Goal: Consume media (video, audio): Download file/media

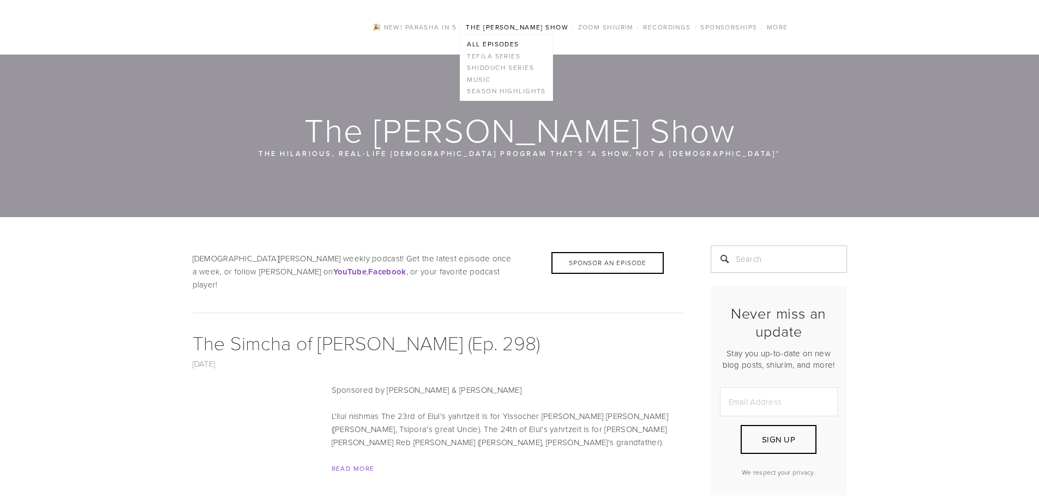
click at [503, 45] on link "All Episodes" at bounding box center [506, 44] width 92 height 12
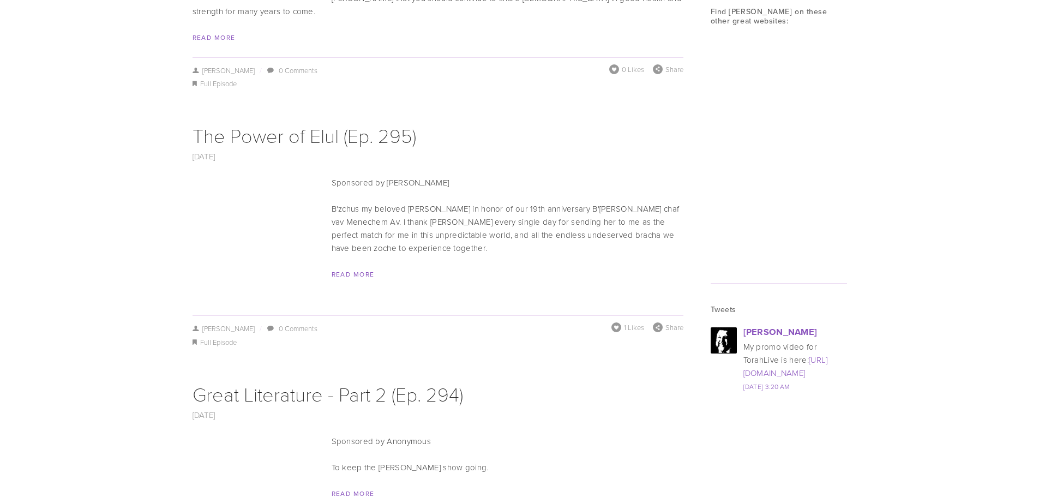
scroll to position [1308, 0]
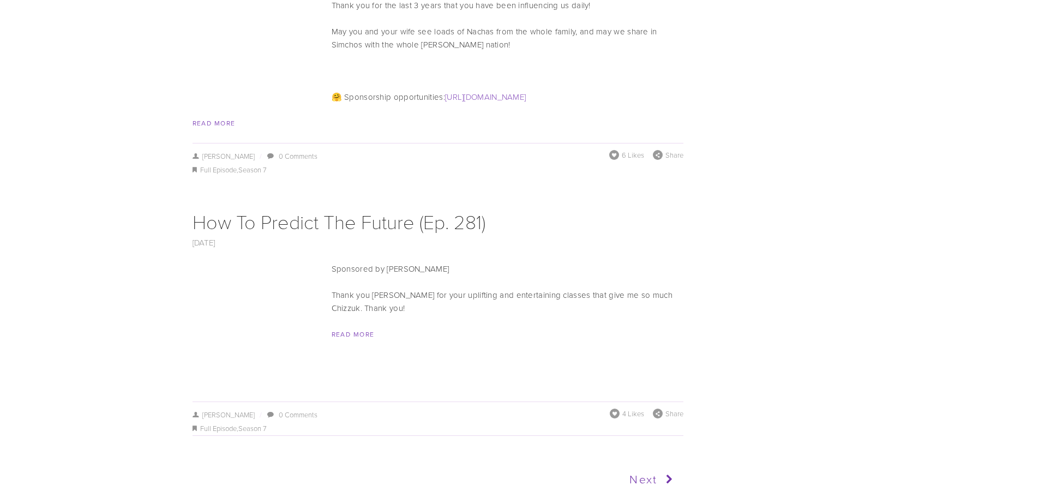
drag, startPoint x: 751, startPoint y: 368, endPoint x: 774, endPoint y: 476, distance: 110.9
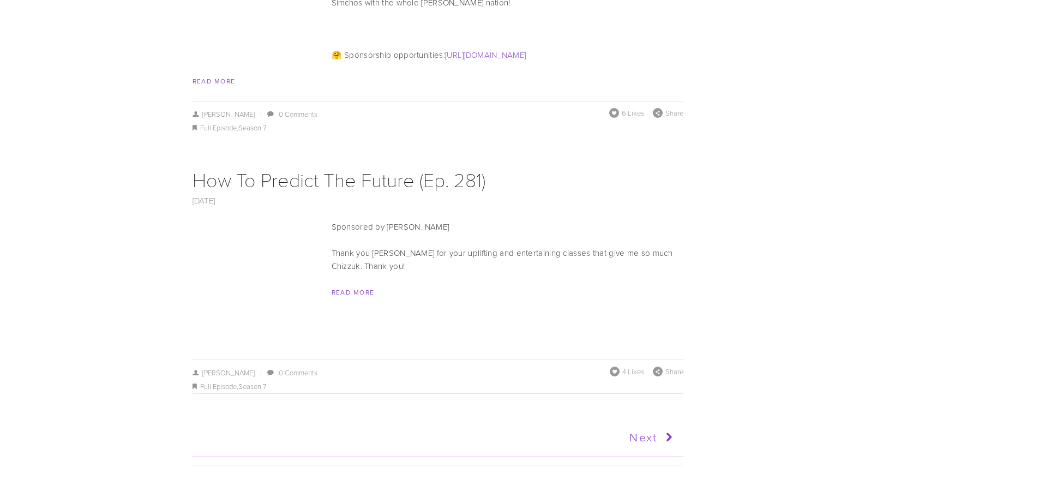
click at [645, 424] on link "Next" at bounding box center [557, 437] width 240 height 27
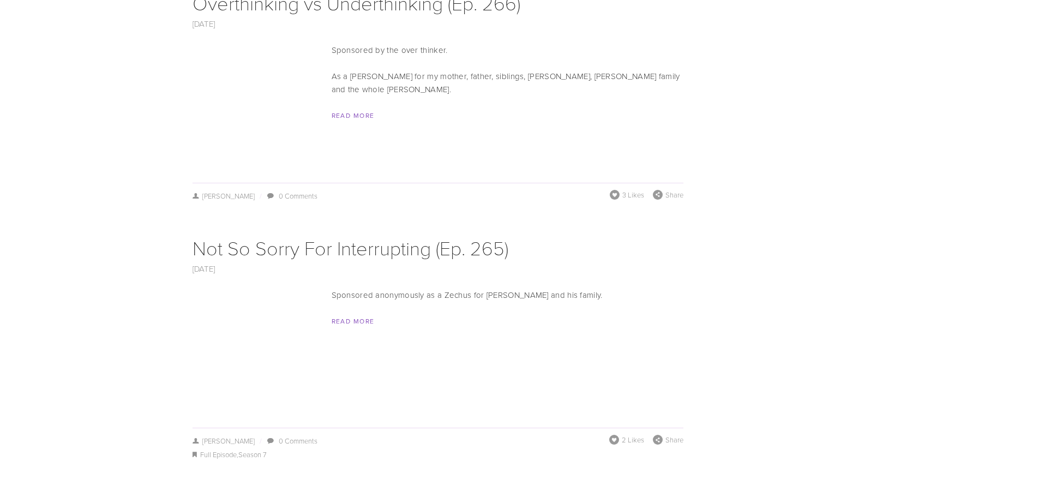
drag, startPoint x: 721, startPoint y: 369, endPoint x: 738, endPoint y: 517, distance: 149.2
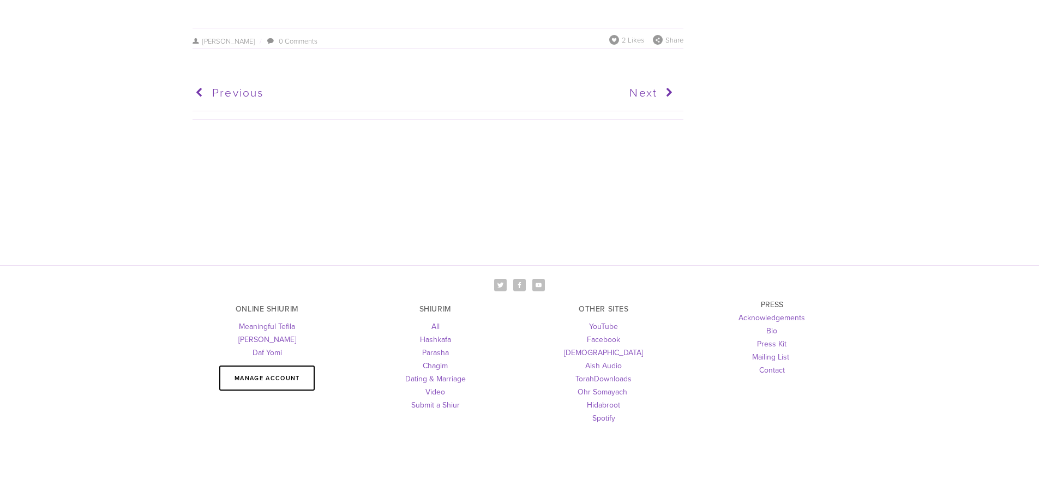
drag, startPoint x: 716, startPoint y: 316, endPoint x: 733, endPoint y: 522, distance: 207.3
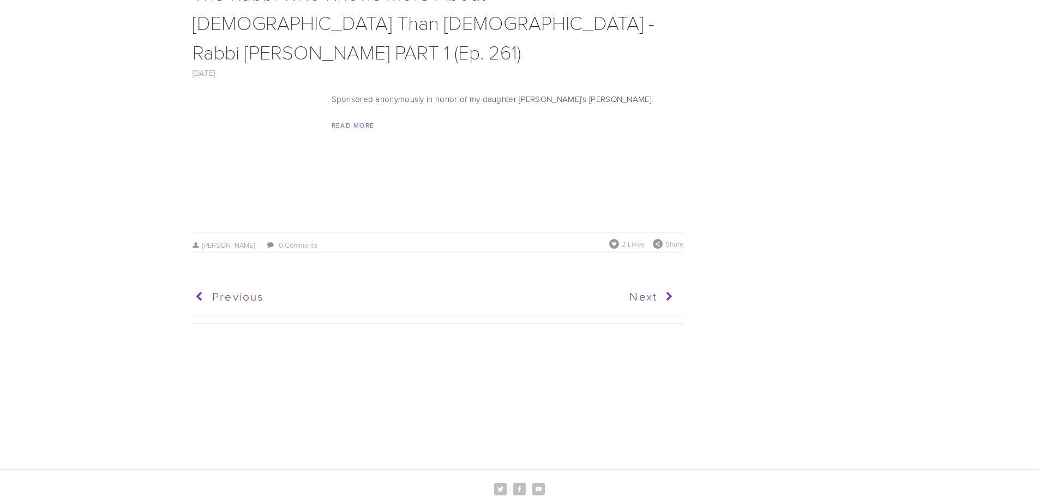
scroll to position [5437, 0]
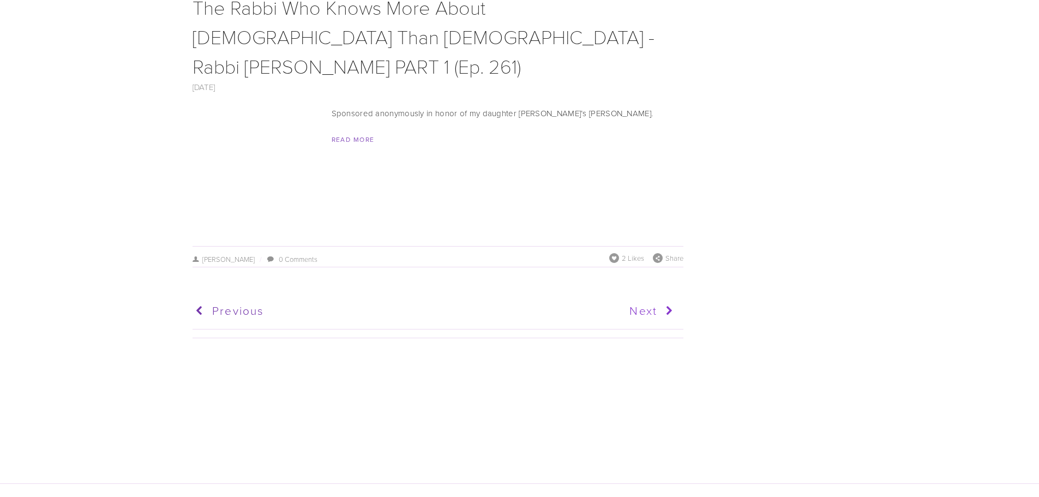
click at [660, 297] on icon at bounding box center [667, 310] width 20 height 27
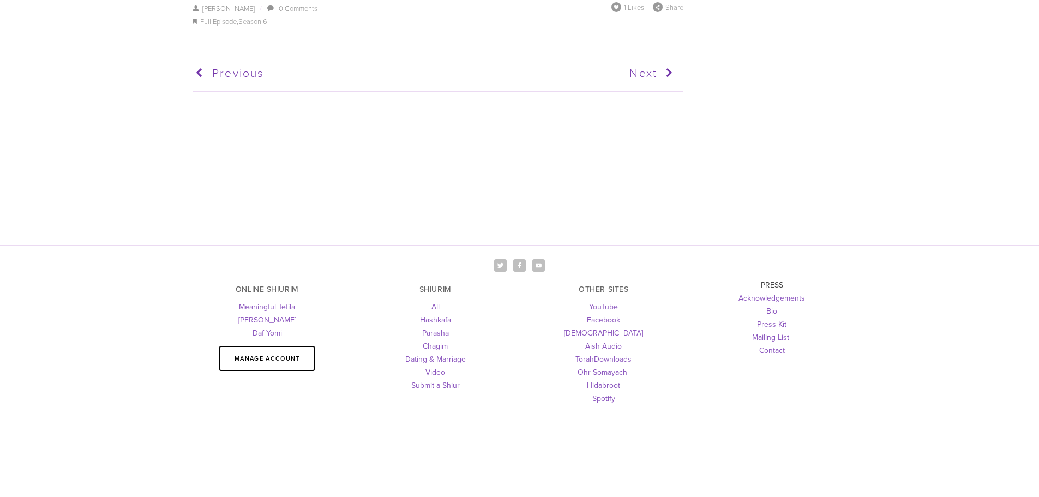
drag, startPoint x: 124, startPoint y: 347, endPoint x: 165, endPoint y: 337, distance: 42.0
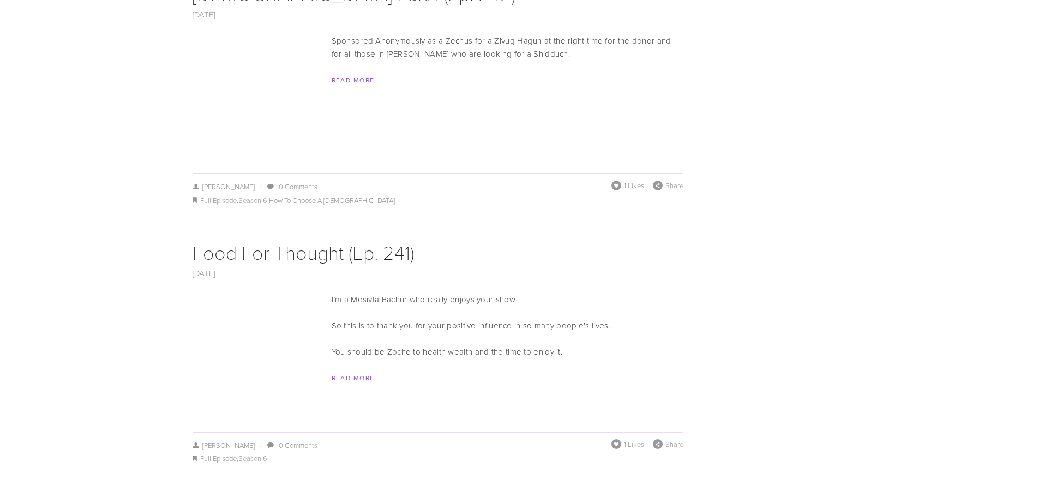
scroll to position [5332, 0]
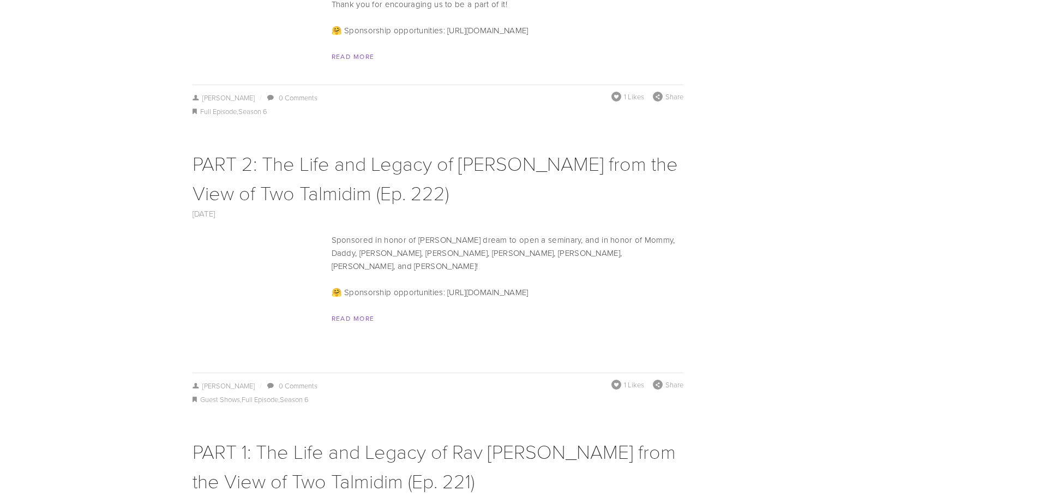
scroll to position [5828, 0]
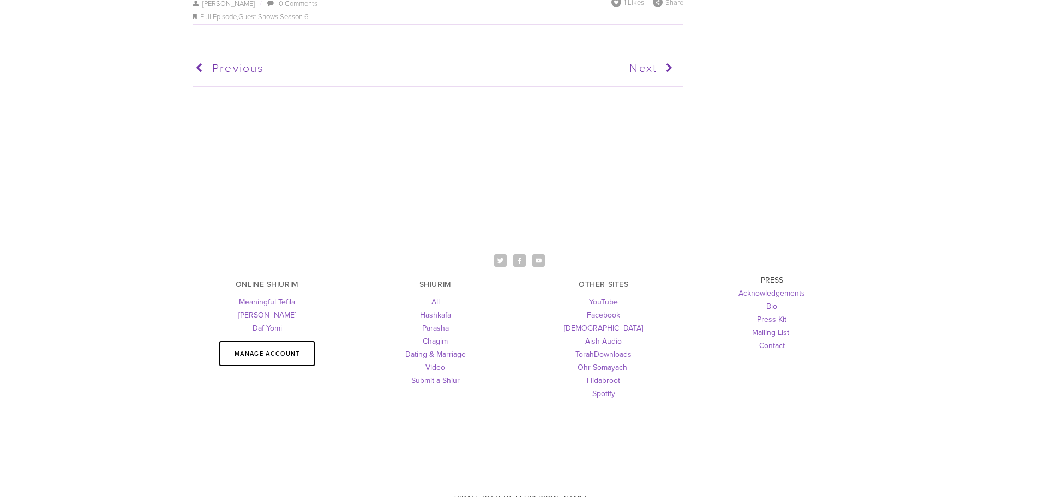
drag, startPoint x: 158, startPoint y: 315, endPoint x: 222, endPoint y: 435, distance: 136.4
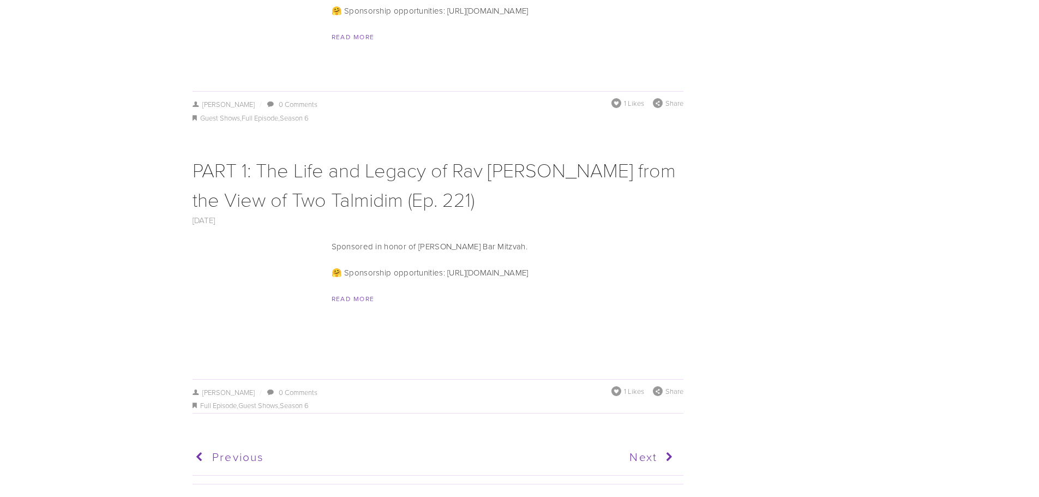
scroll to position [5447, 0]
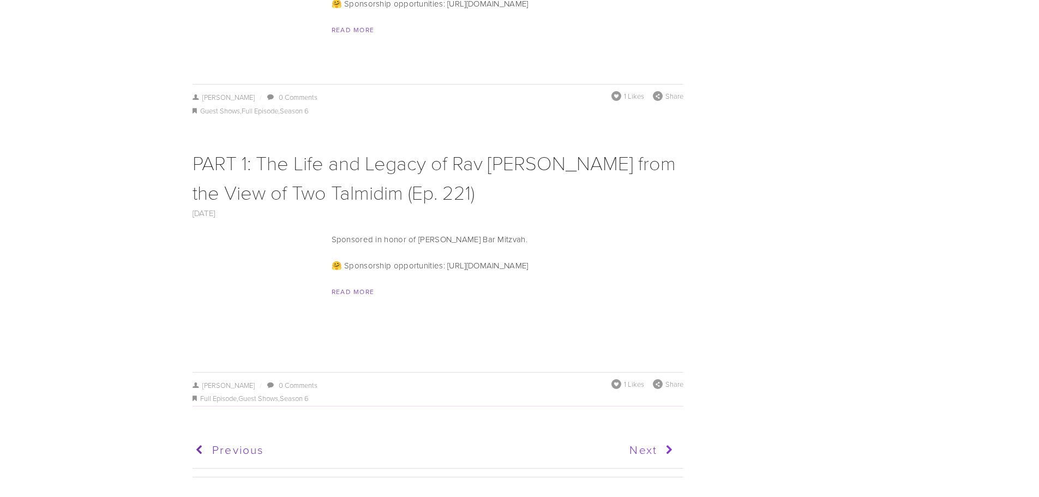
click at [653, 436] on link "Next" at bounding box center [557, 449] width 240 height 27
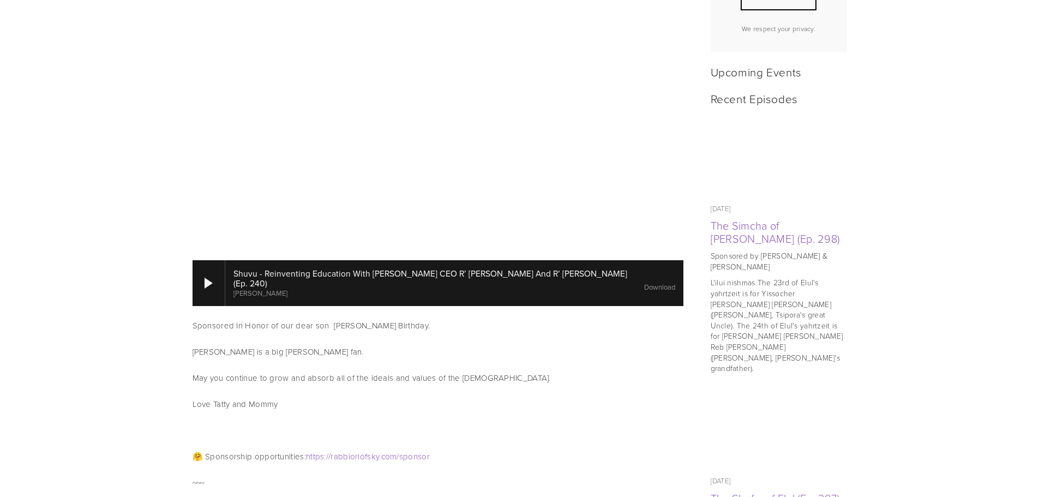
scroll to position [491, 0]
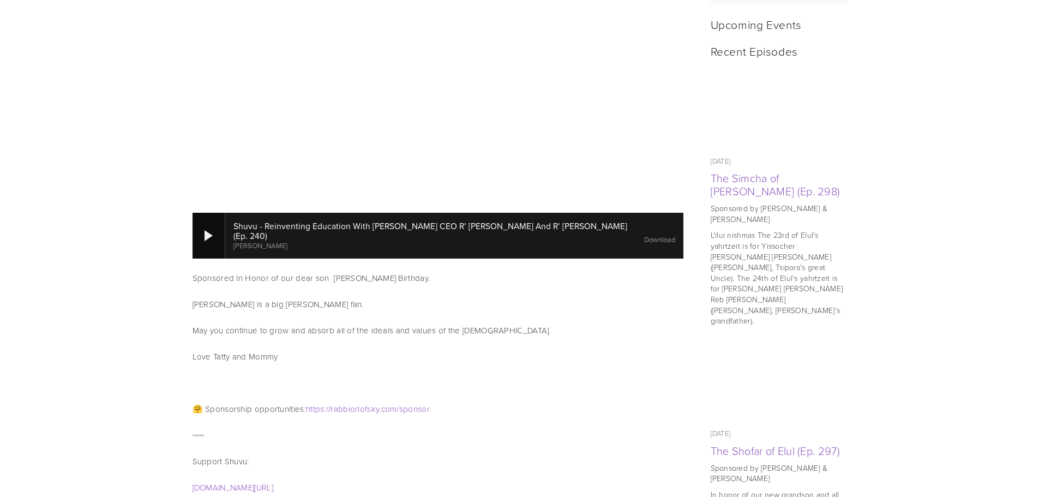
click at [201, 213] on div at bounding box center [208, 236] width 33 height 46
click at [644, 234] on link "Download" at bounding box center [659, 239] width 31 height 10
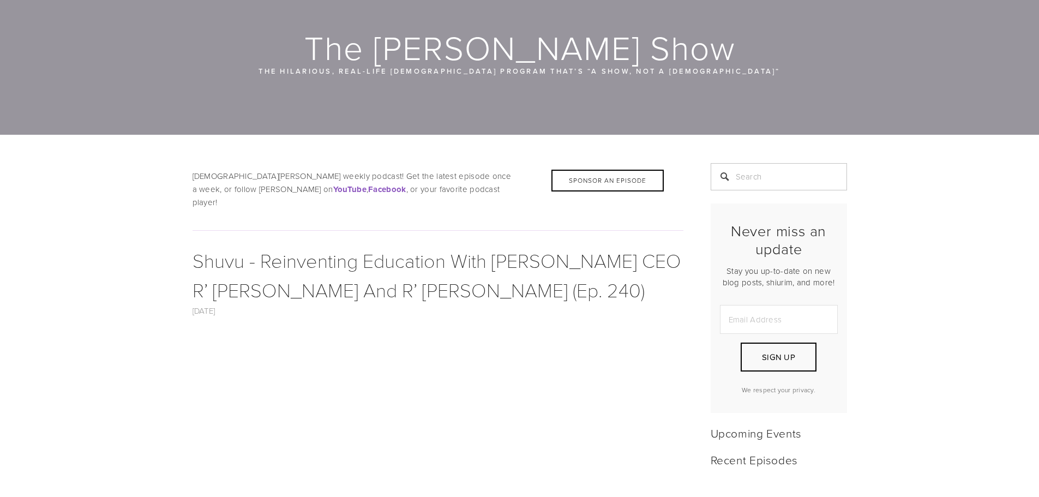
scroll to position [0, 0]
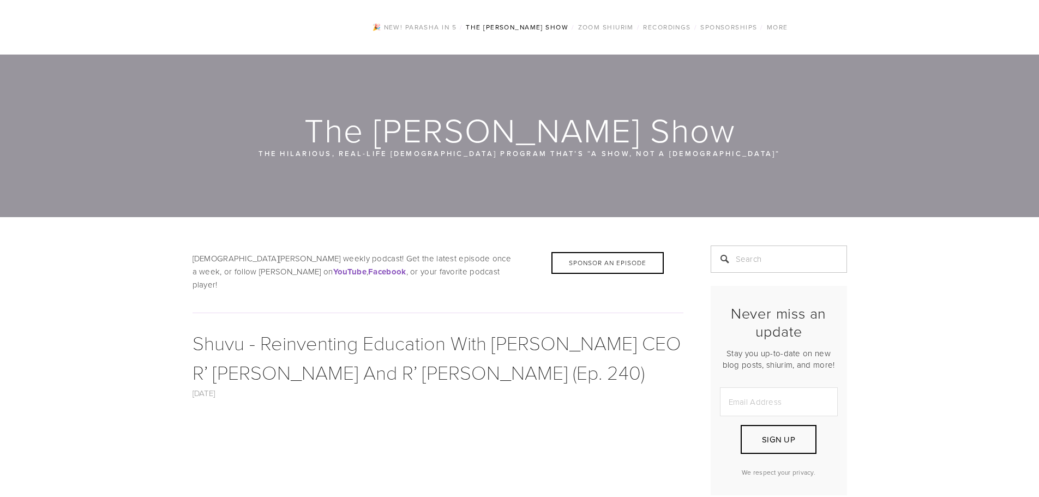
drag, startPoint x: 113, startPoint y: 76, endPoint x: 189, endPoint y: -35, distance: 134.1
click at [239, 18] on img at bounding box center [281, 27] width 122 height 43
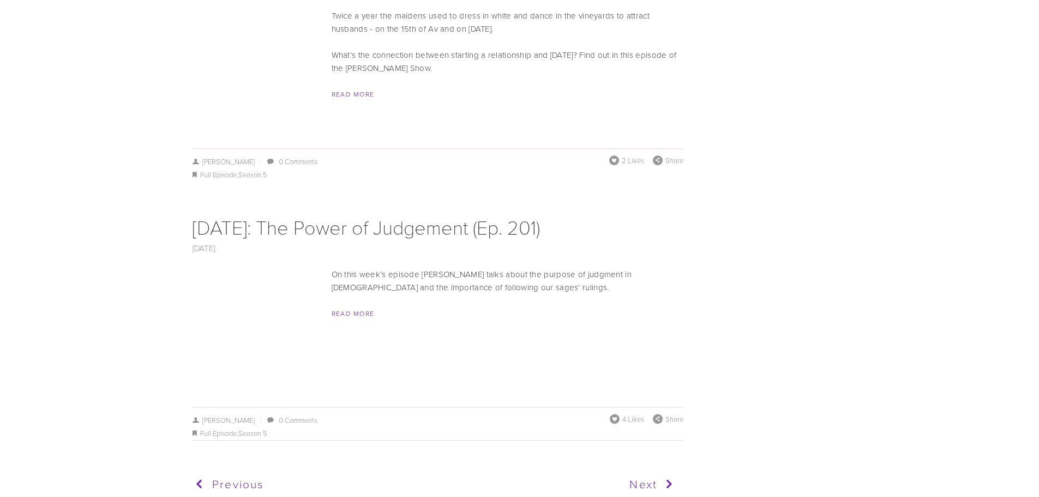
scroll to position [6084, 0]
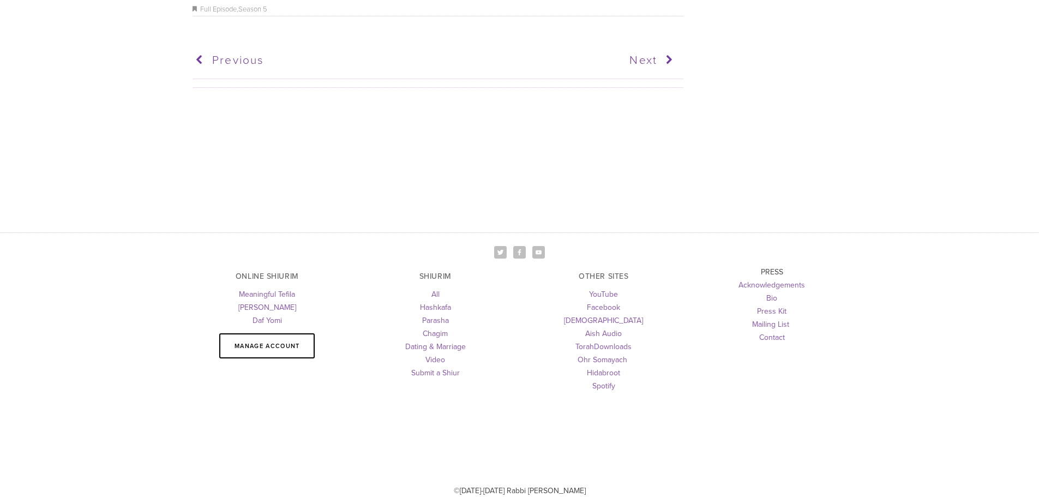
drag, startPoint x: 116, startPoint y: 285, endPoint x: 164, endPoint y: 455, distance: 176.2
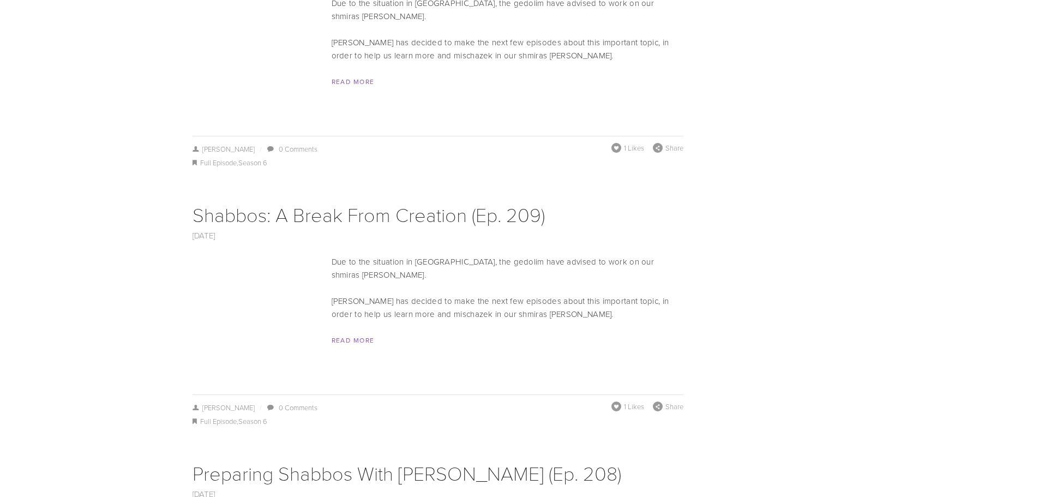
scroll to position [3631, 0]
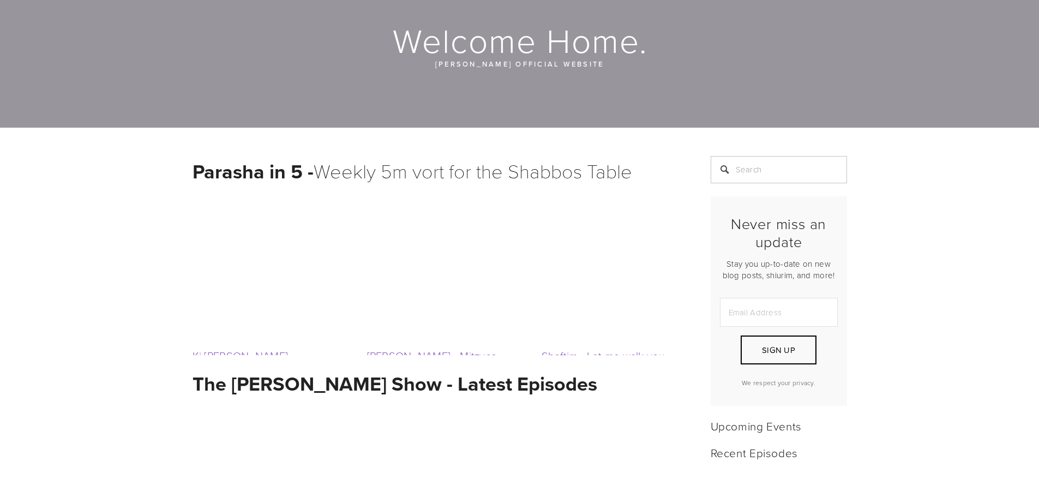
scroll to position [55, 0]
